Goal: Check status: Check status

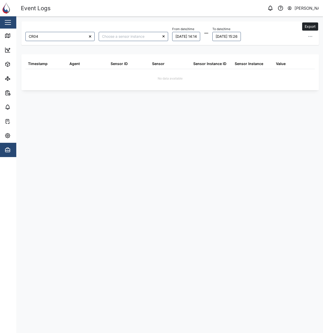
click at [313, 36] on button "button" at bounding box center [310, 36] width 9 height 9
click at [201, 114] on div "CR04 From date/time [DATE] 14:14 To date/time [DATE] 15:26 Export data Export c…" at bounding box center [170, 171] width 298 height 300
click at [312, 37] on icon "button" at bounding box center [310, 36] width 5 height 5
click at [292, 71] on button "Export all as CSV" at bounding box center [279, 70] width 64 height 9
click at [288, 103] on div "CR04 From date/time [DATE] 15:26 To date/time [DATE] 15:26 Export data Export c…" at bounding box center [170, 171] width 298 height 300
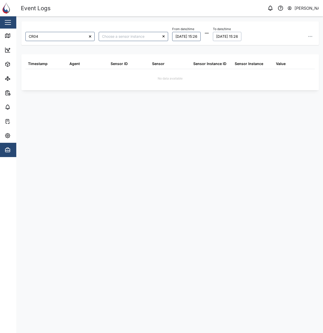
click at [238, 36] on button "[DATE] 15:26" at bounding box center [227, 36] width 29 height 9
click at [268, 97] on button "22" at bounding box center [268, 98] width 9 height 9
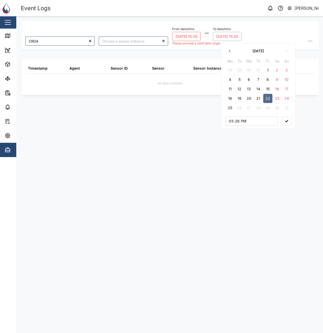
drag, startPoint x: 191, startPoint y: 112, endPoint x: 199, endPoint y: 80, distance: 33.0
click at [193, 105] on div "CR04 From date/time 24/08/2025 15:26 To date/time 22/08/2025 15:26 August 2025 …" at bounding box center [170, 171] width 298 height 300
click at [199, 35] on button "24/08/2025 15:26" at bounding box center [186, 36] width 29 height 9
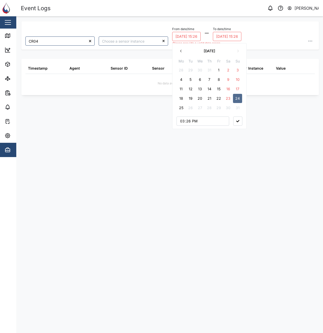
click at [219, 99] on button "22" at bounding box center [218, 98] width 9 height 9
click at [231, 32] on button "22/08/2025 15:26" at bounding box center [227, 36] width 29 height 9
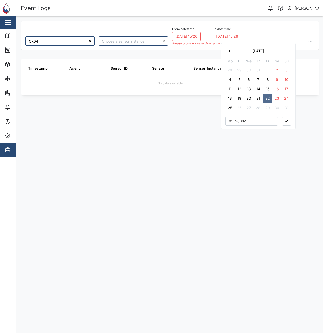
click at [231, 112] on td "25" at bounding box center [230, 107] width 9 height 9
click at [231, 110] on button "25" at bounding box center [230, 107] width 9 height 9
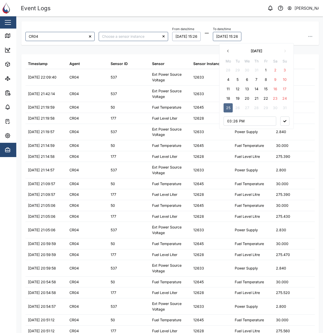
click at [284, 28] on div "From date/time 22/08/2025 15:26 To date/time 25/08/2025 15:26 August 2025 Mo Tu…" at bounding box center [243, 33] width 143 height 16
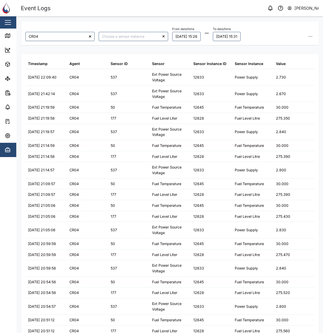
click at [204, 17] on div "CR04 From date/time 22/08/2025 15:26 To date/time 25/08/2025 15:31 Timestamp Ag…" at bounding box center [169, 21] width 307 height 10
click at [237, 39] on button "25/08/2025 15:31" at bounding box center [227, 36] width 28 height 9
click at [267, 25] on div "From date/time 22/08/2025 15:26 To date/time 25/08/2025 15:31 August 2025 Mo Tu…" at bounding box center [243, 33] width 147 height 20
